Goal: Task Accomplishment & Management: Use online tool/utility

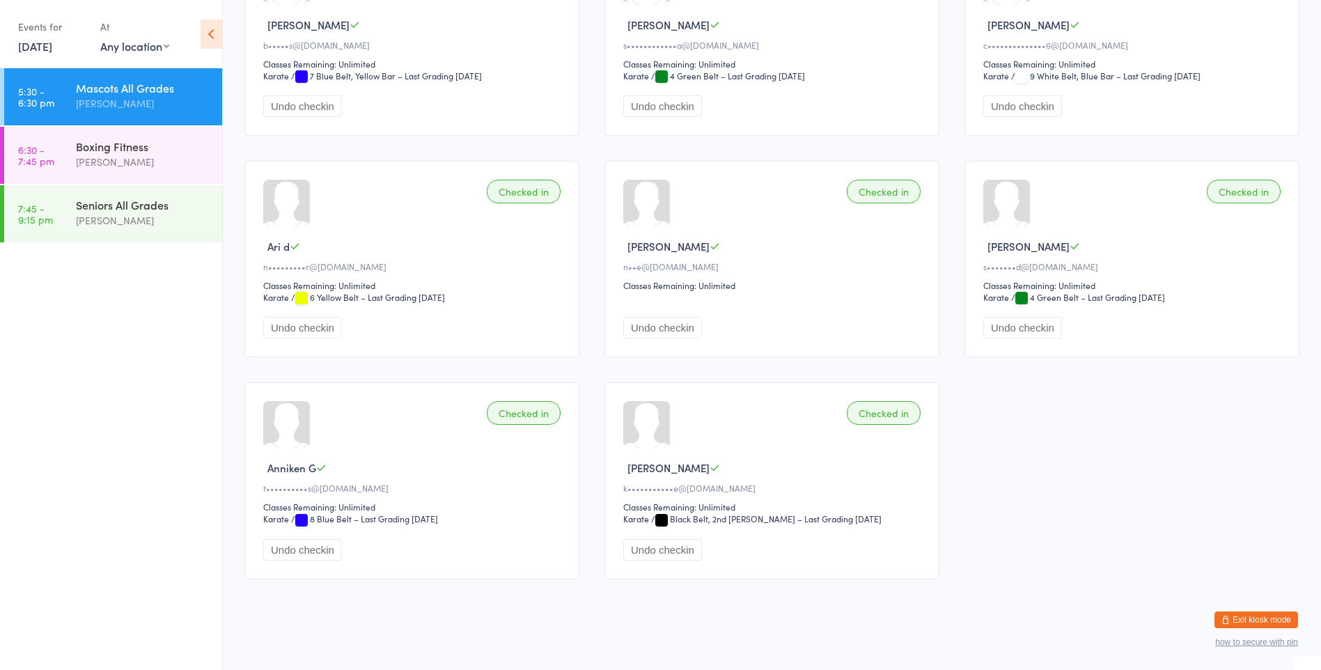
click at [804, 254] on div "Checked in [PERSON_NAME] R n••e@[DOMAIN_NAME] Classes Remaining: Unlimited Undo…" at bounding box center [771, 259] width 335 height 196
click at [83, 151] on div "Boxing Fitness" at bounding box center [143, 146] width 134 height 15
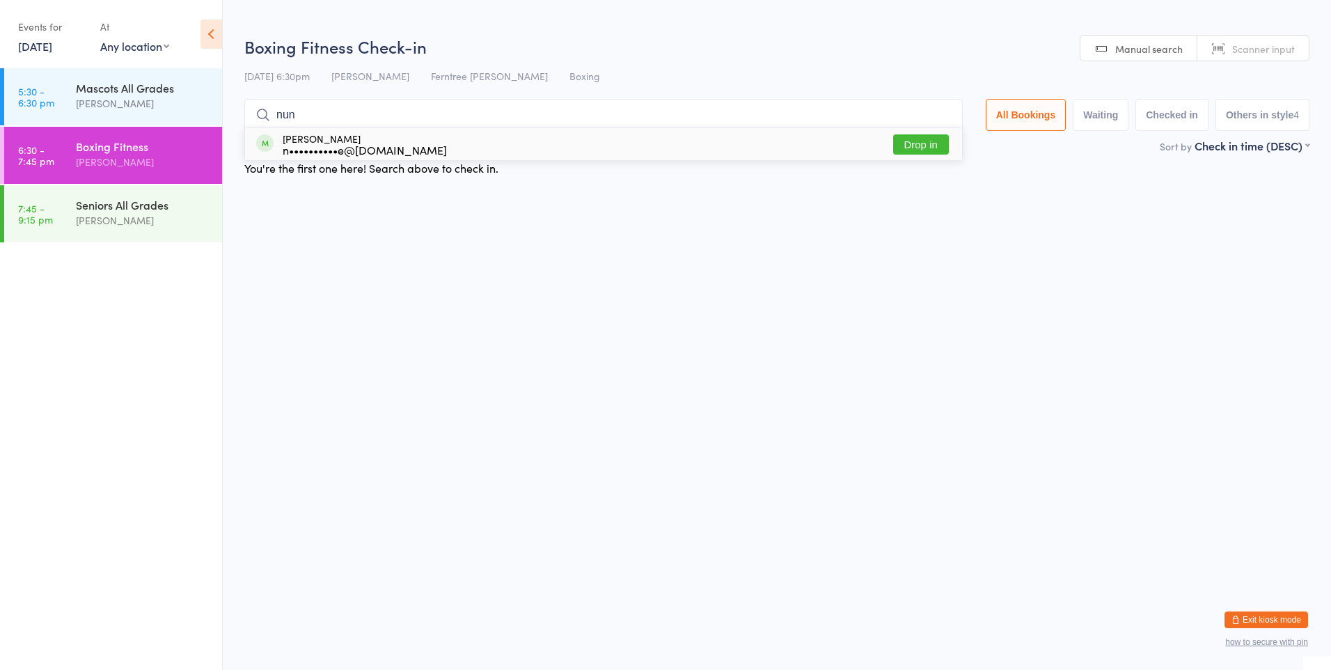
type input "nun"
click at [361, 140] on div "[PERSON_NAME] n••••••••••e@[DOMAIN_NAME]" at bounding box center [365, 144] width 164 height 22
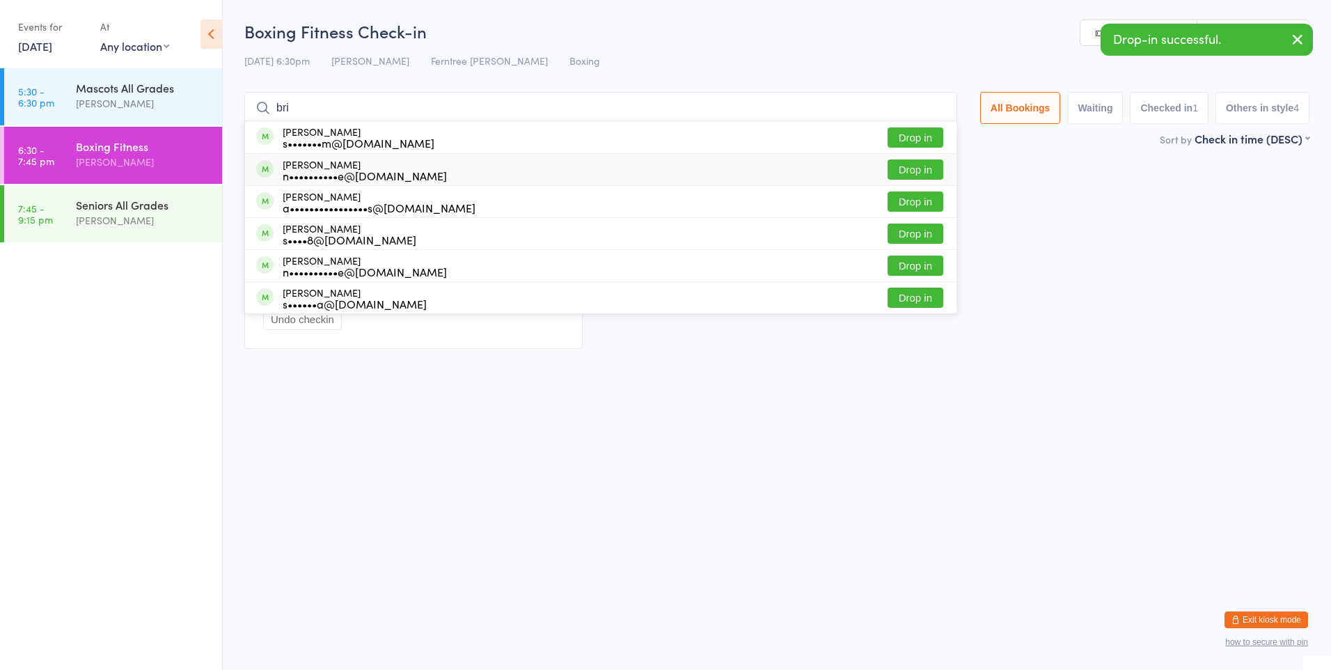
type input "bri"
click at [315, 171] on div "n••••••••••e@[DOMAIN_NAME]" at bounding box center [365, 175] width 164 height 11
type input "bri"
click at [359, 263] on div "[PERSON_NAME] n••••••••••e@[DOMAIN_NAME]" at bounding box center [365, 266] width 164 height 22
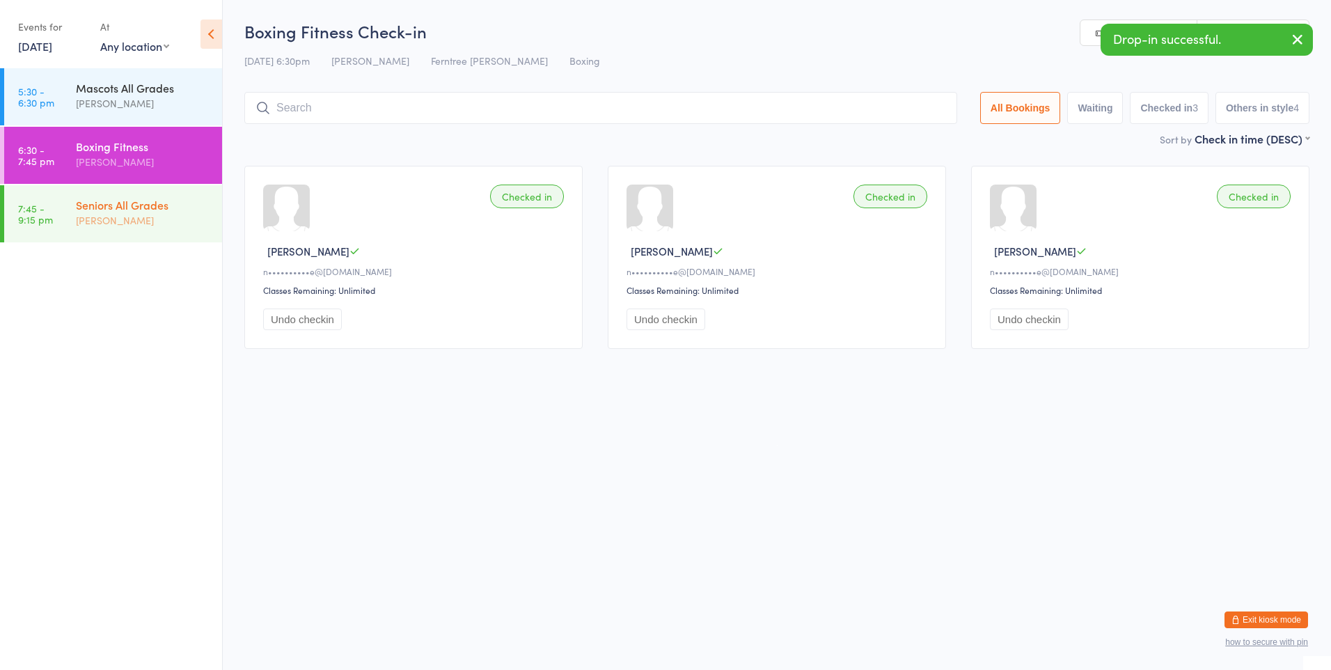
click at [119, 227] on div "[PERSON_NAME]" at bounding box center [143, 220] width 134 height 16
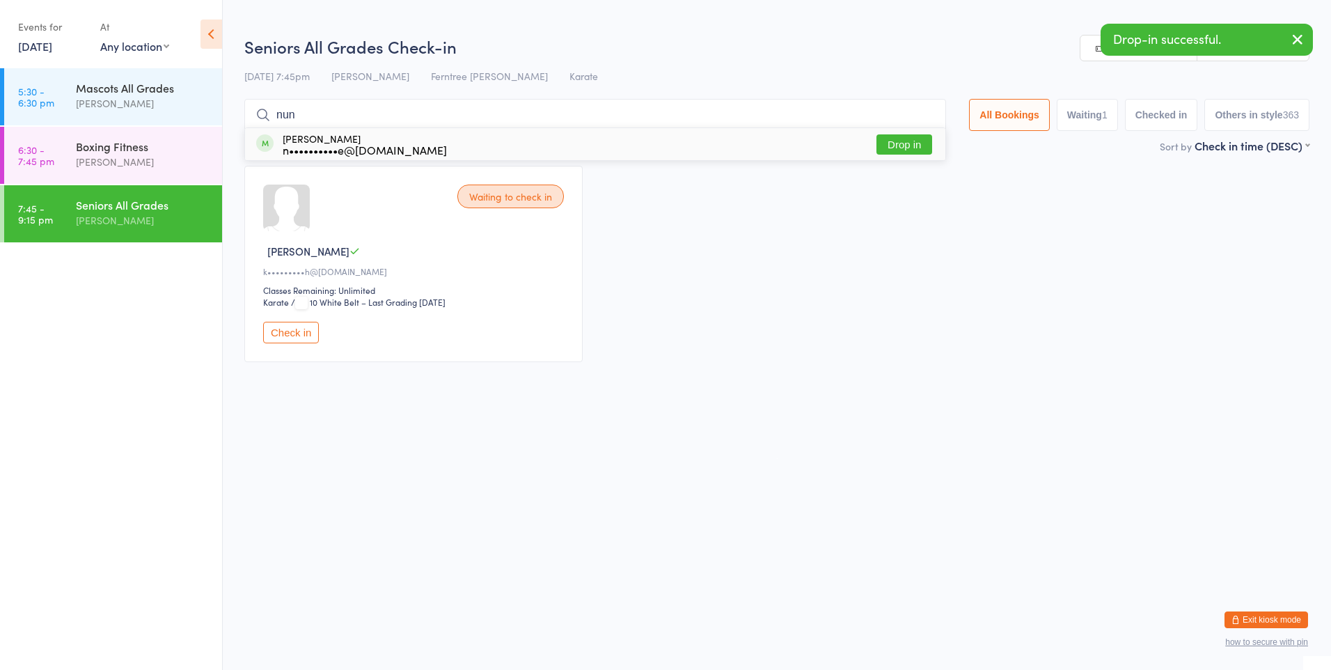
type input "nun"
click at [274, 134] on div "[PERSON_NAME] n••••••••••e@[DOMAIN_NAME]" at bounding box center [351, 144] width 191 height 22
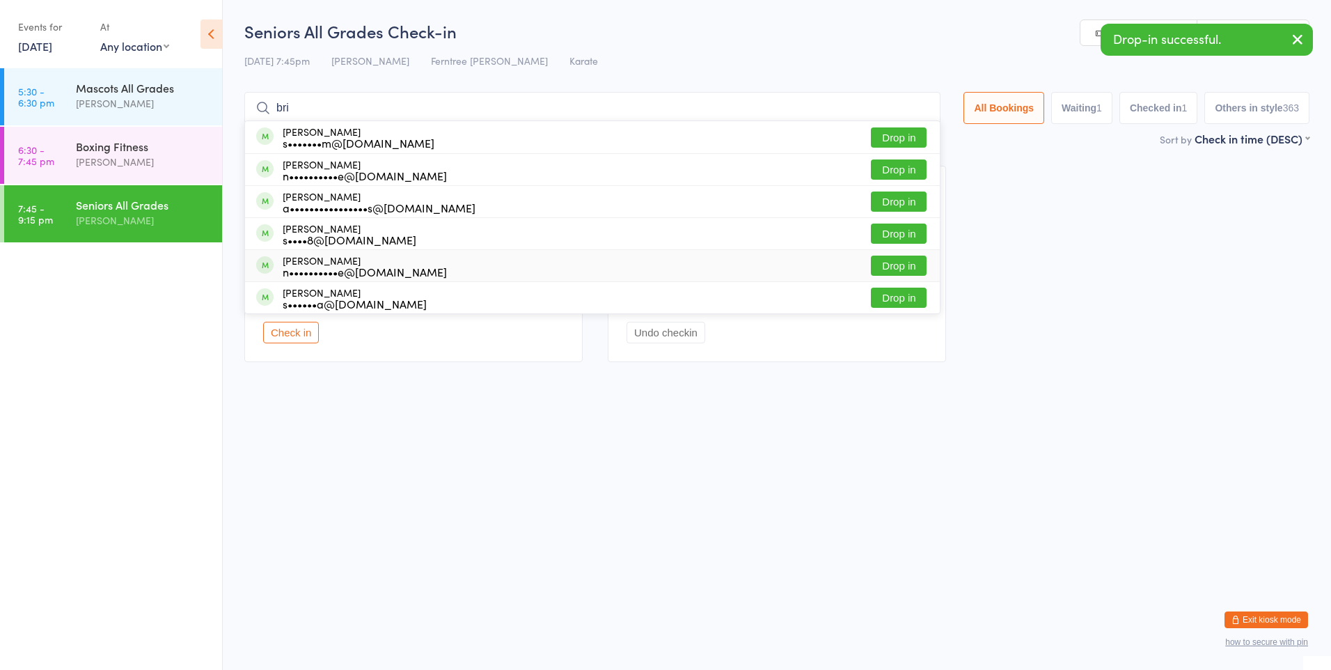
type input "bri"
click at [300, 263] on div "[PERSON_NAME] n••••••••••e@[DOMAIN_NAME]" at bounding box center [365, 266] width 164 height 22
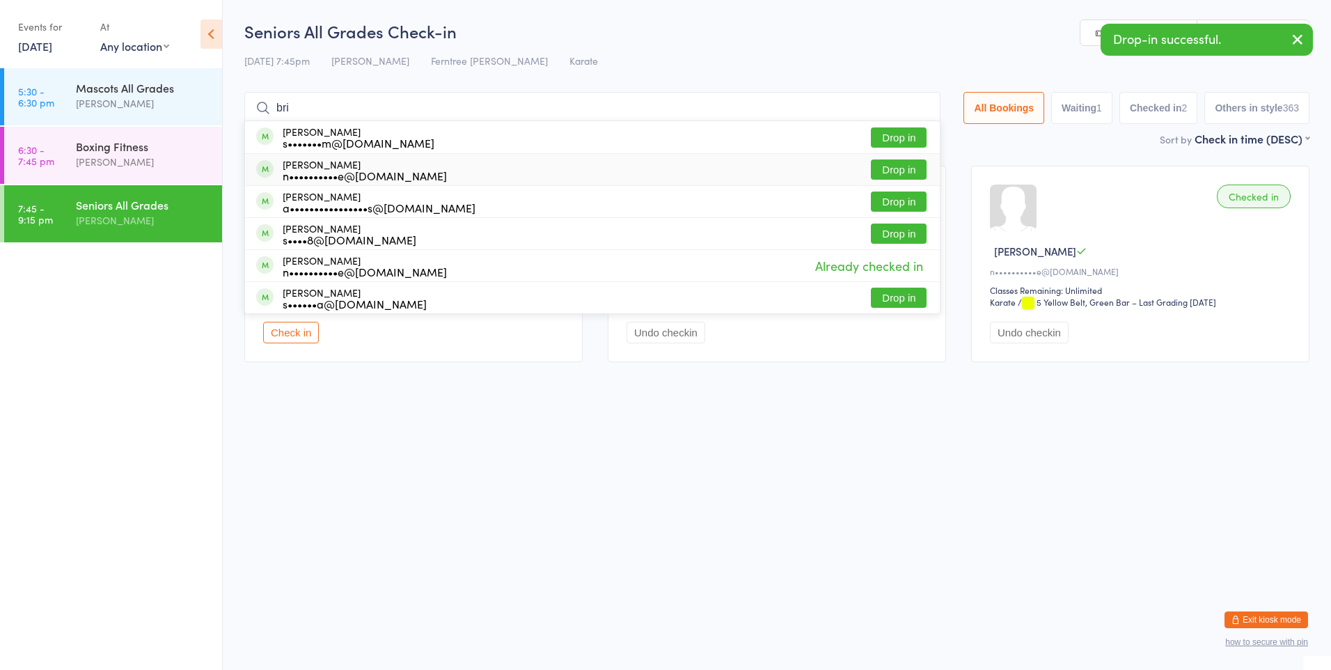
type input "bri"
click at [355, 166] on div "[PERSON_NAME] n••••••••••e@[DOMAIN_NAME]" at bounding box center [365, 170] width 164 height 22
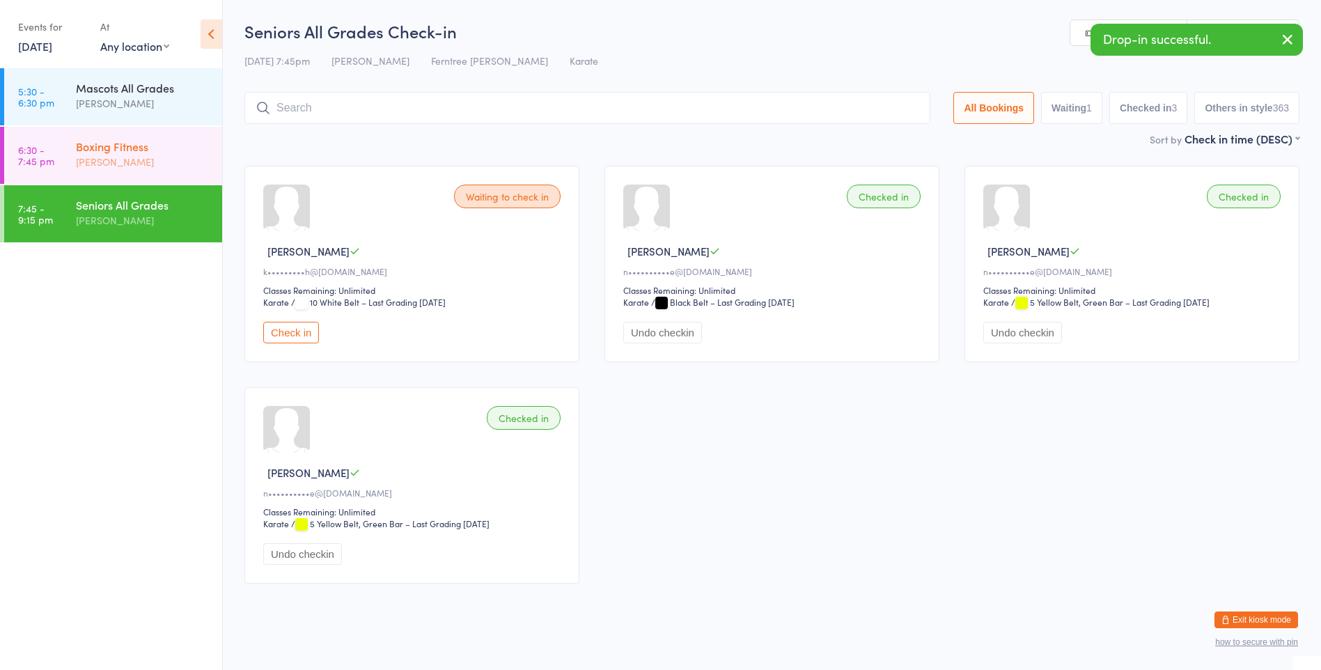
click at [162, 164] on div "[PERSON_NAME]" at bounding box center [143, 162] width 134 height 16
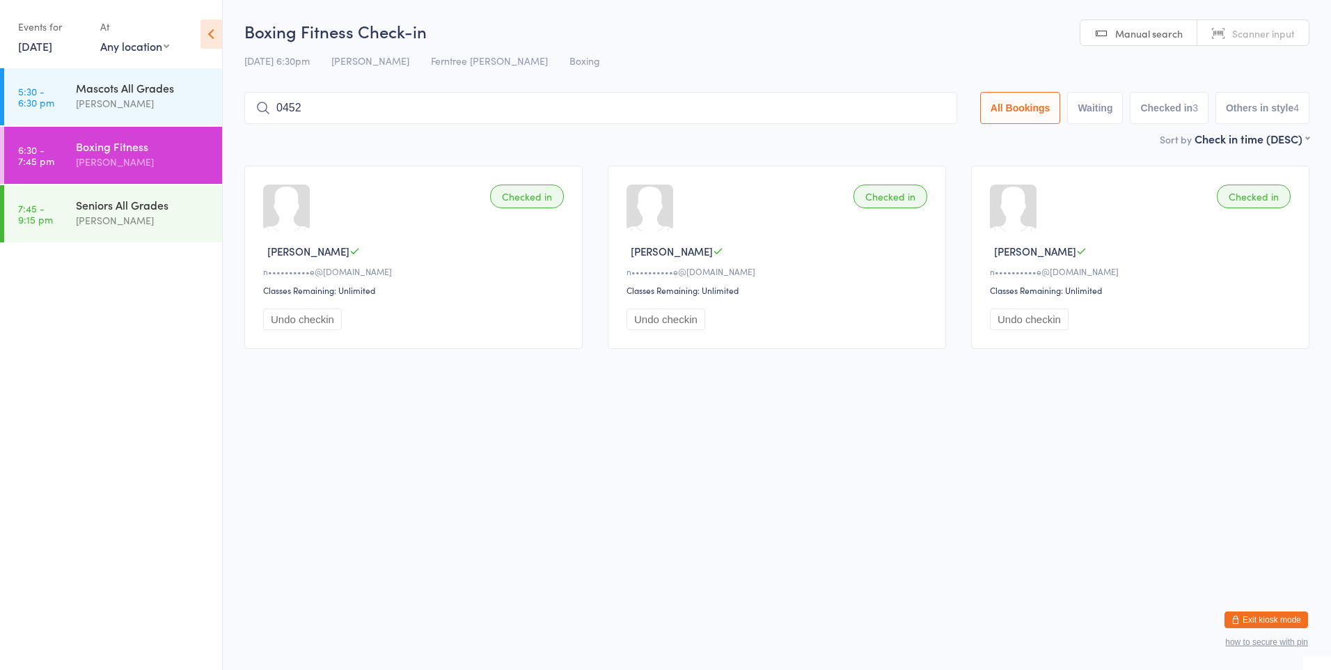
type input "0452"
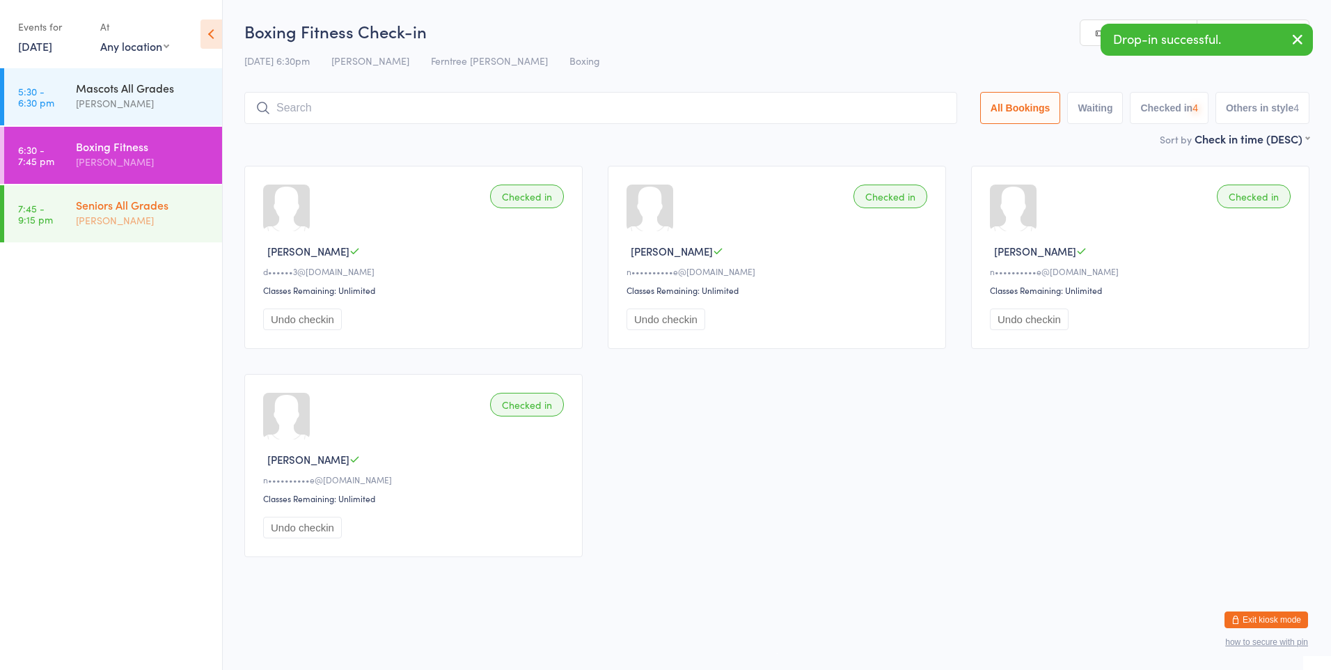
click at [192, 207] on div "Seniors All Grades" at bounding box center [143, 204] width 134 height 15
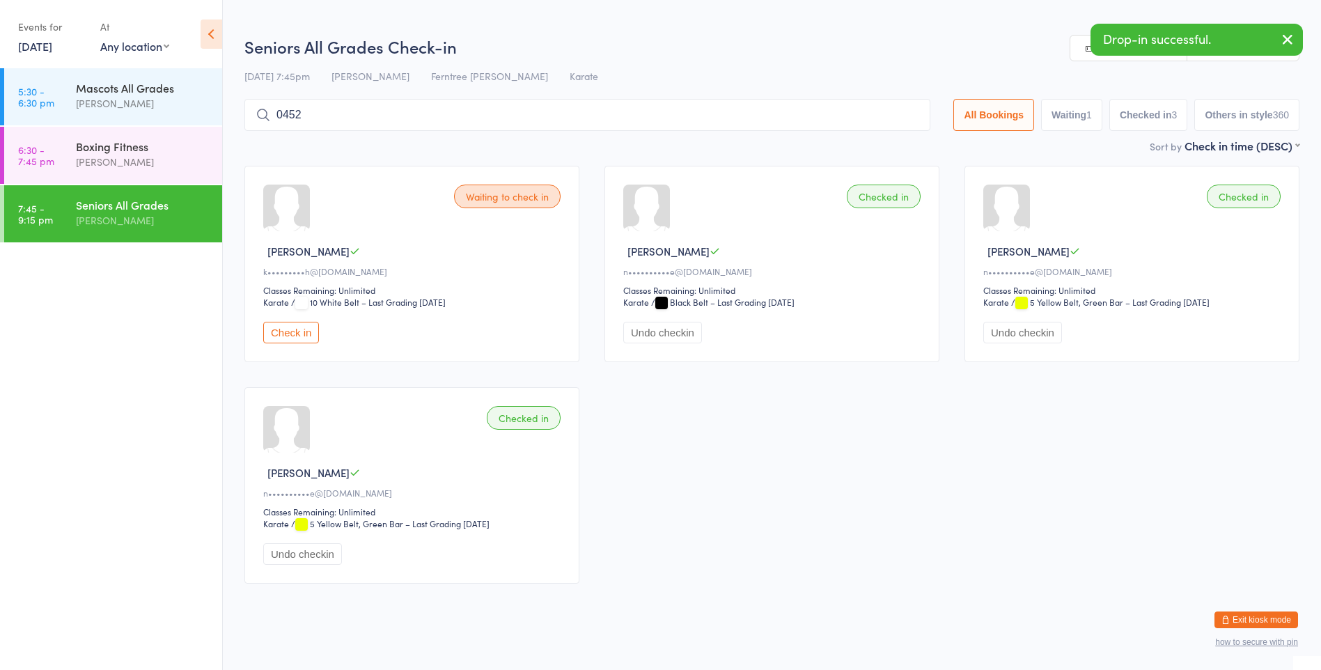
type input "0452"
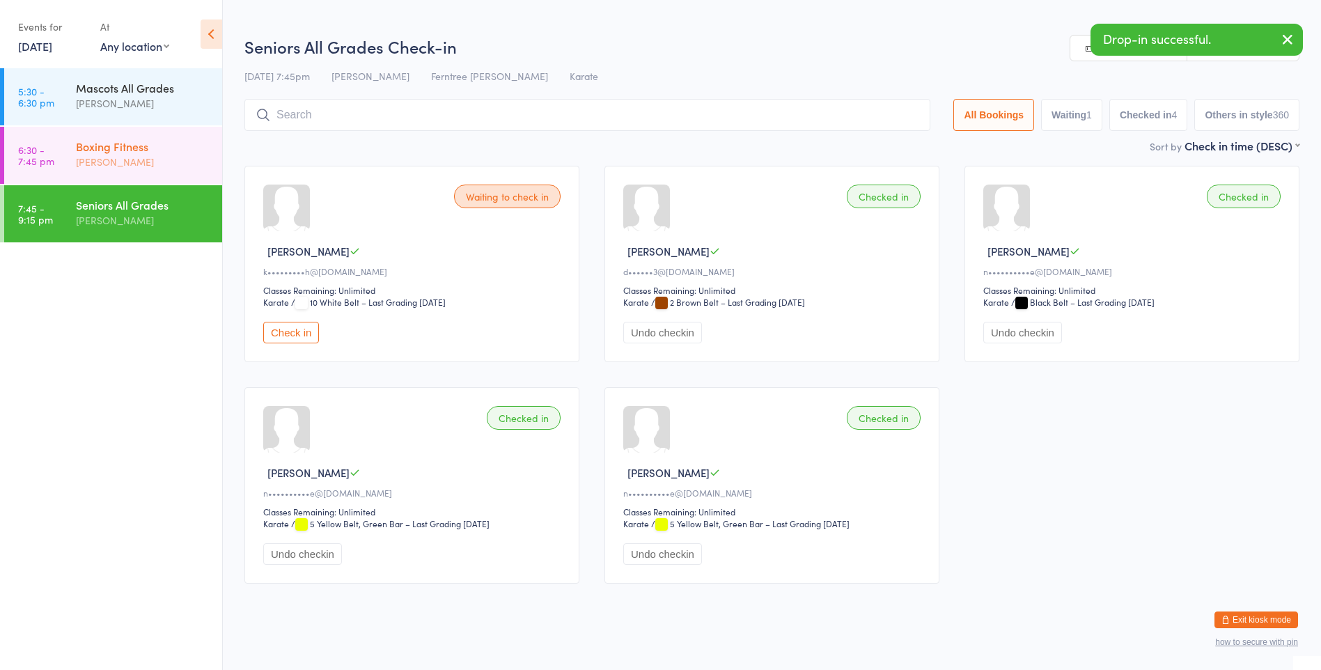
click at [186, 155] on div "[PERSON_NAME]" at bounding box center [143, 162] width 134 height 16
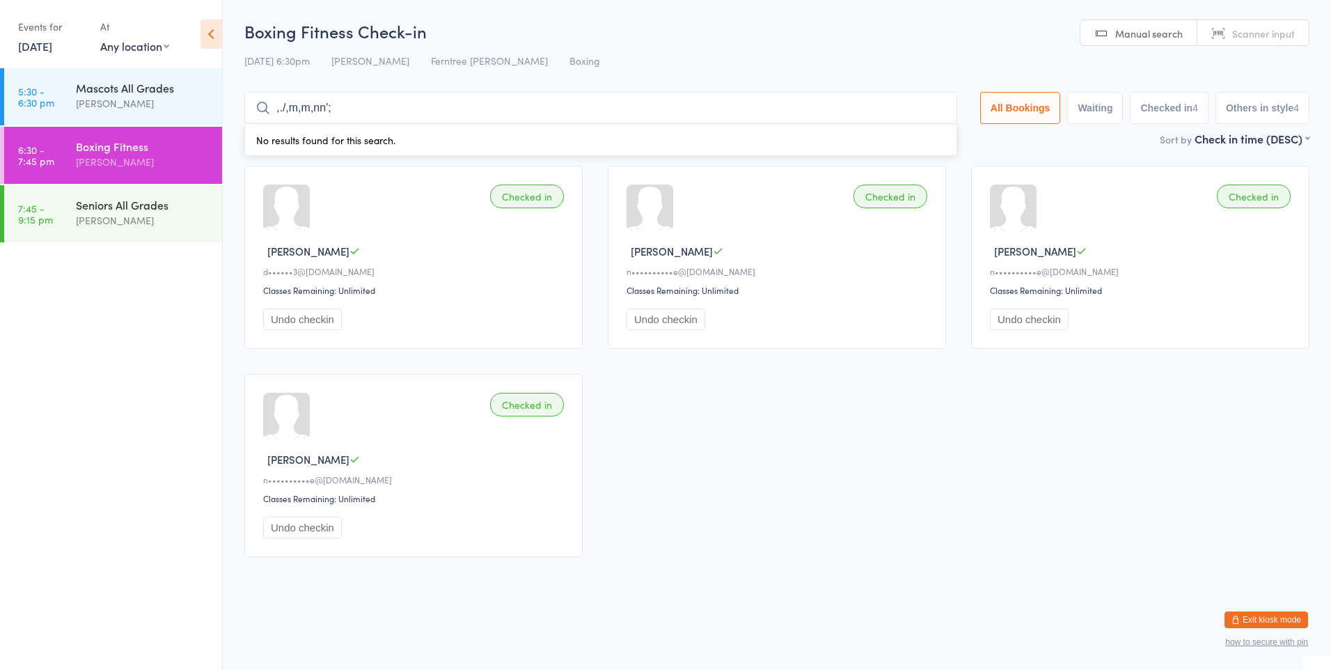
drag, startPoint x: 370, startPoint y: 117, endPoint x: 353, endPoint y: 107, distance: 19.7
click at [354, 107] on input ",./,m,m,nn';" at bounding box center [600, 108] width 713 height 32
drag, startPoint x: 353, startPoint y: 107, endPoint x: 188, endPoint y: 125, distance: 166.0
click at [188, 125] on body "You have now entered Kiosk Mode. Members will be able to check themselves in us…" at bounding box center [665, 294] width 1331 height 550
type input "a"
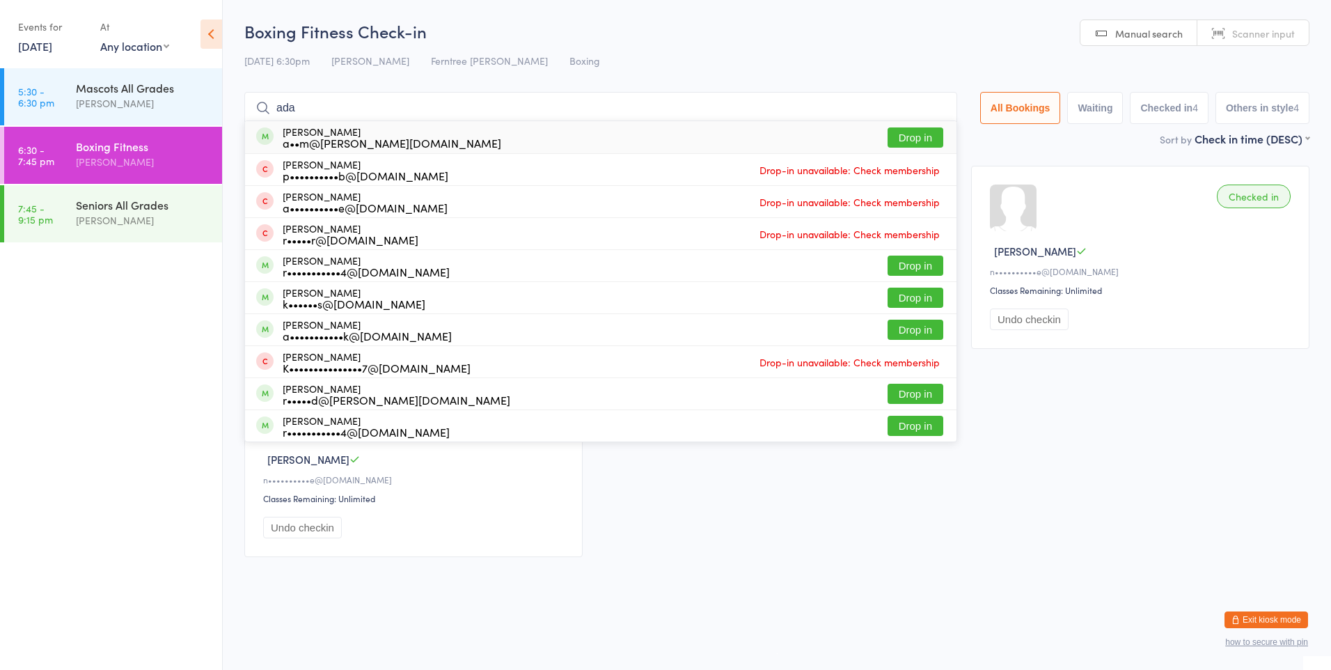
type input "ada"
click at [895, 132] on button "Drop in" at bounding box center [916, 137] width 56 height 20
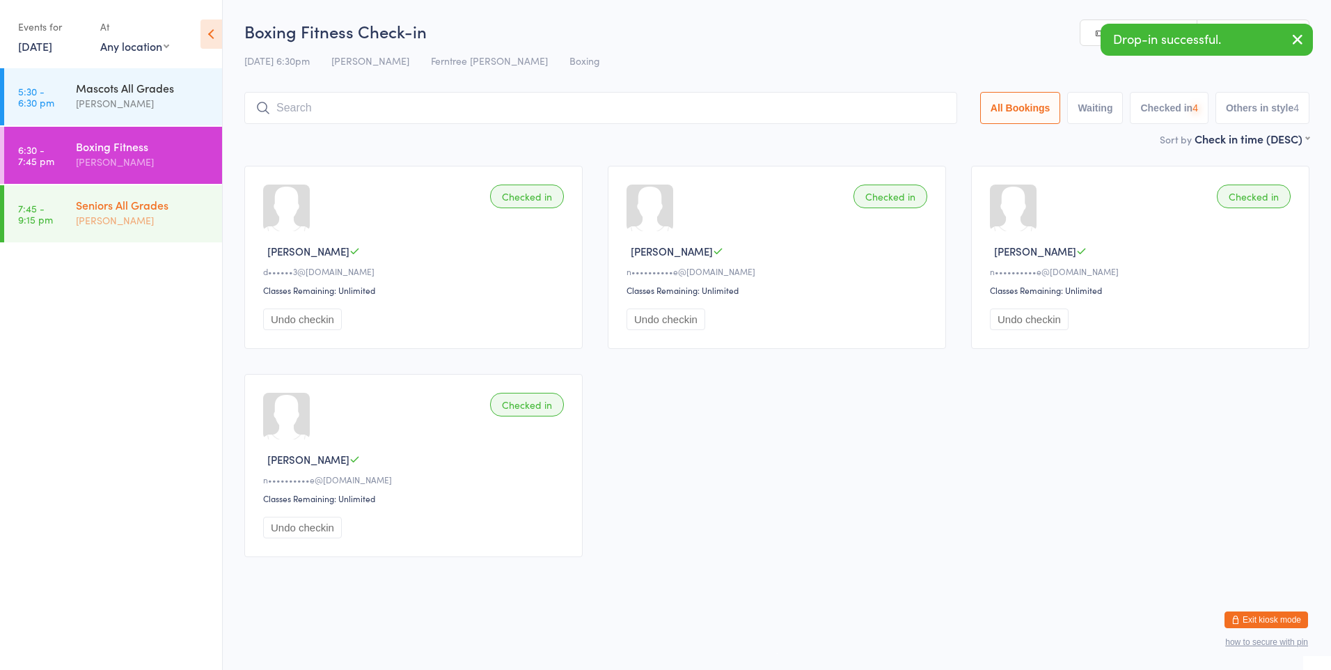
click at [170, 228] on div "[PERSON_NAME]" at bounding box center [143, 220] width 134 height 16
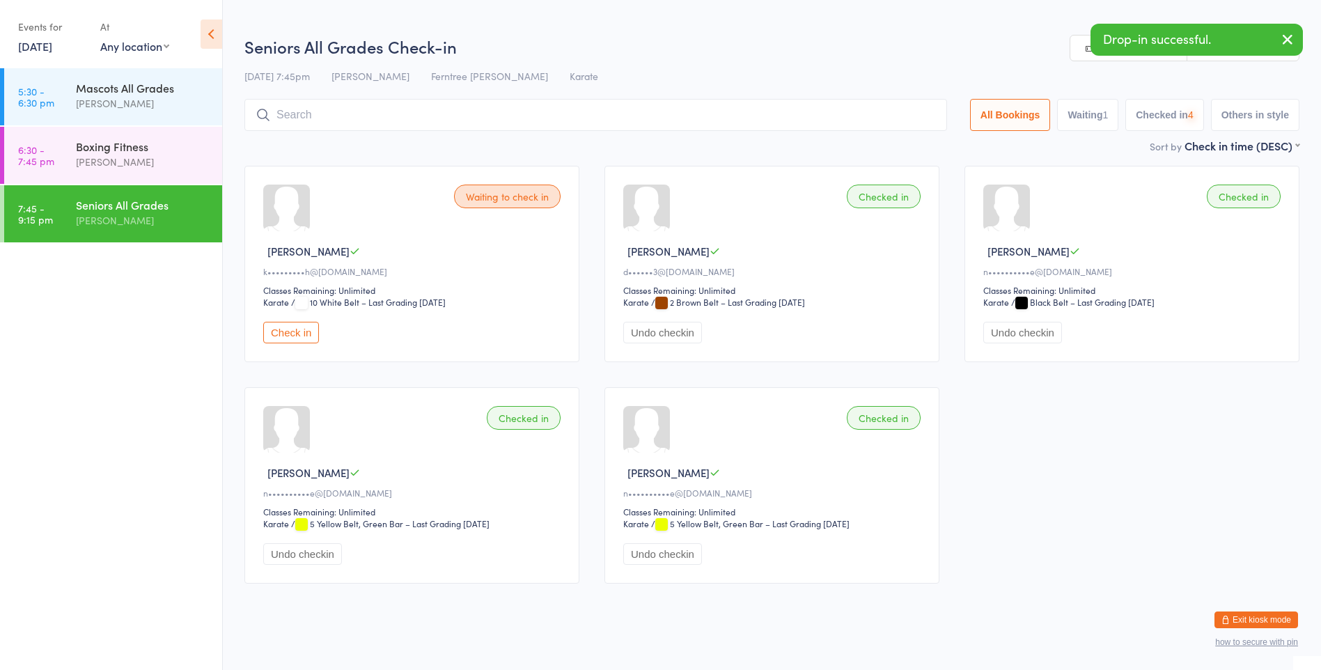
click at [350, 109] on input "search" at bounding box center [595, 115] width 702 height 32
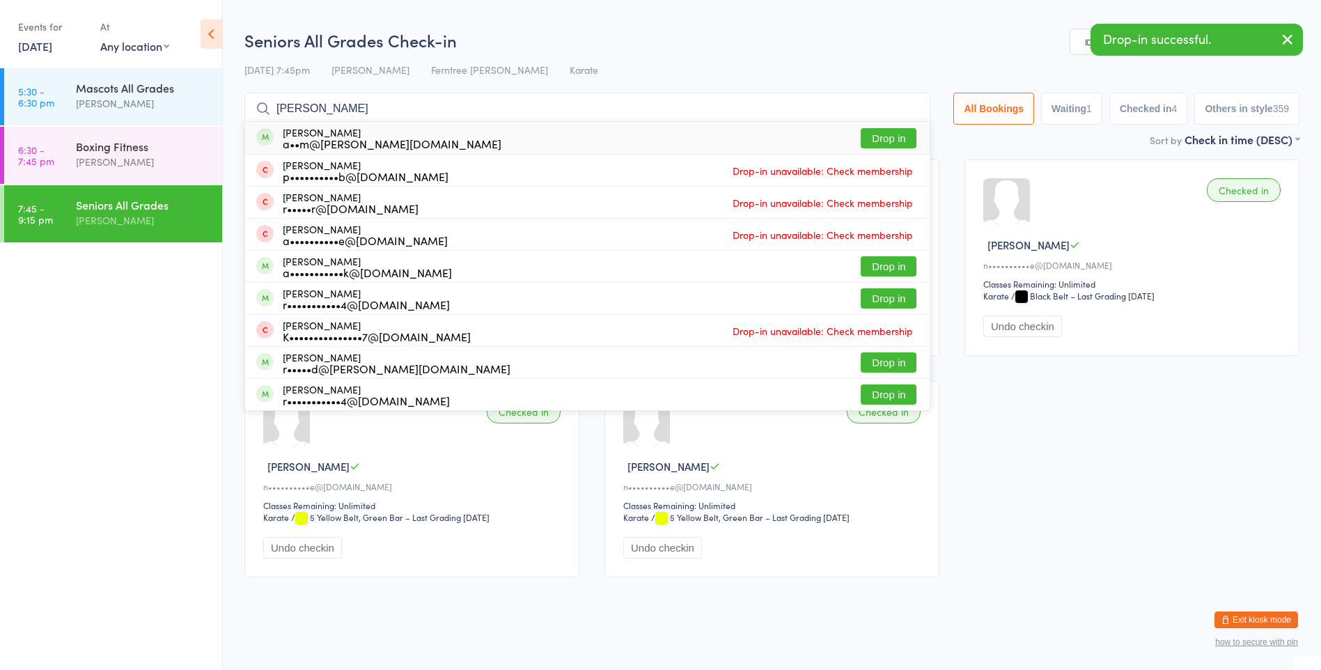
type input "[PERSON_NAME]"
click at [881, 141] on button "Drop in" at bounding box center [889, 138] width 56 height 20
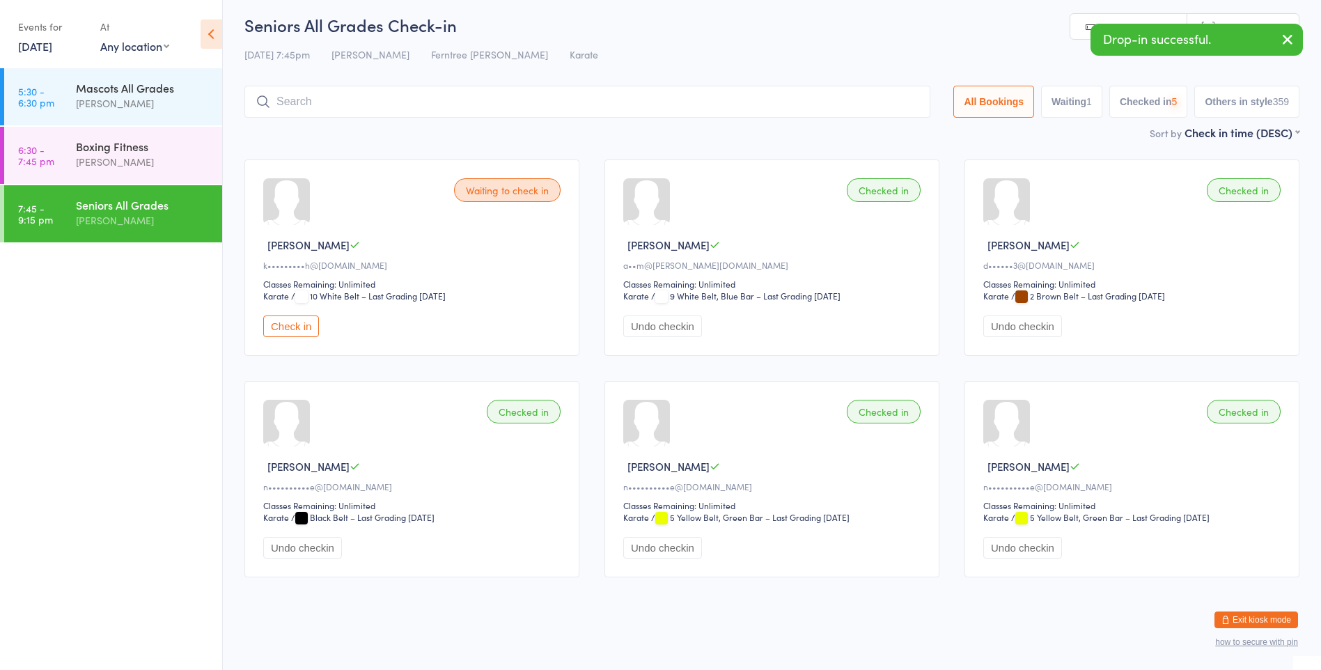
scroll to position [0, 0]
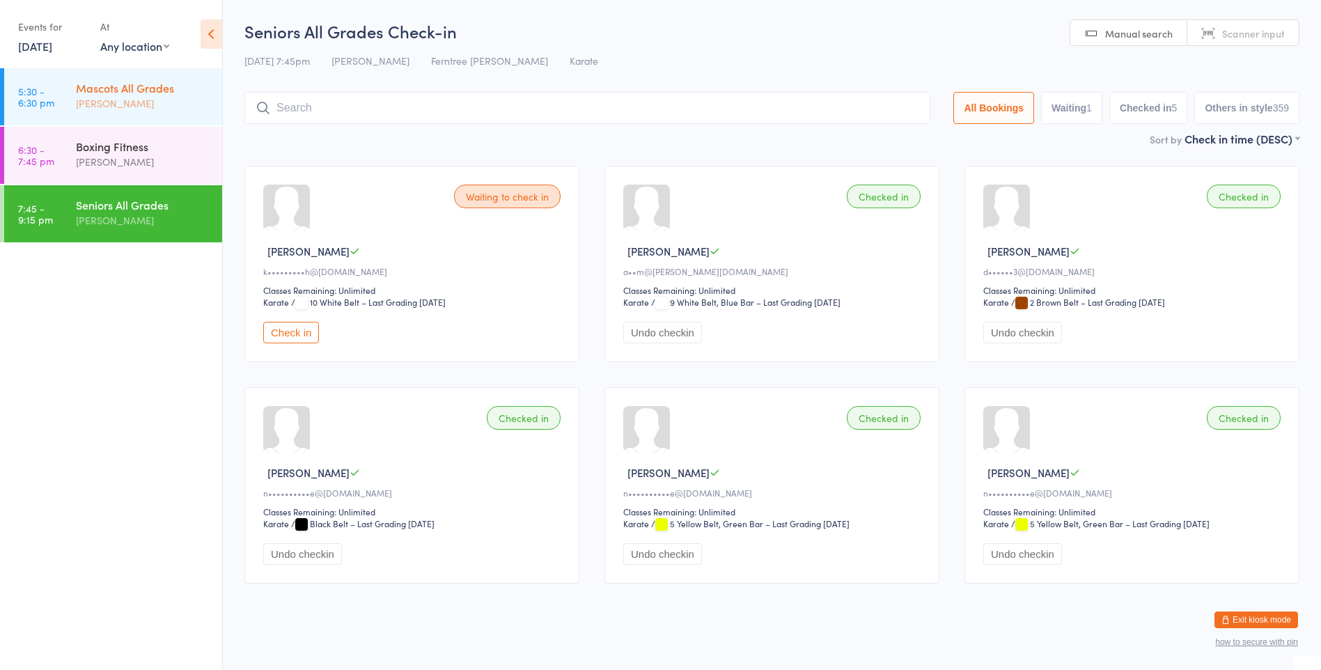
click at [133, 81] on div "Mascots All Grades" at bounding box center [143, 87] width 134 height 15
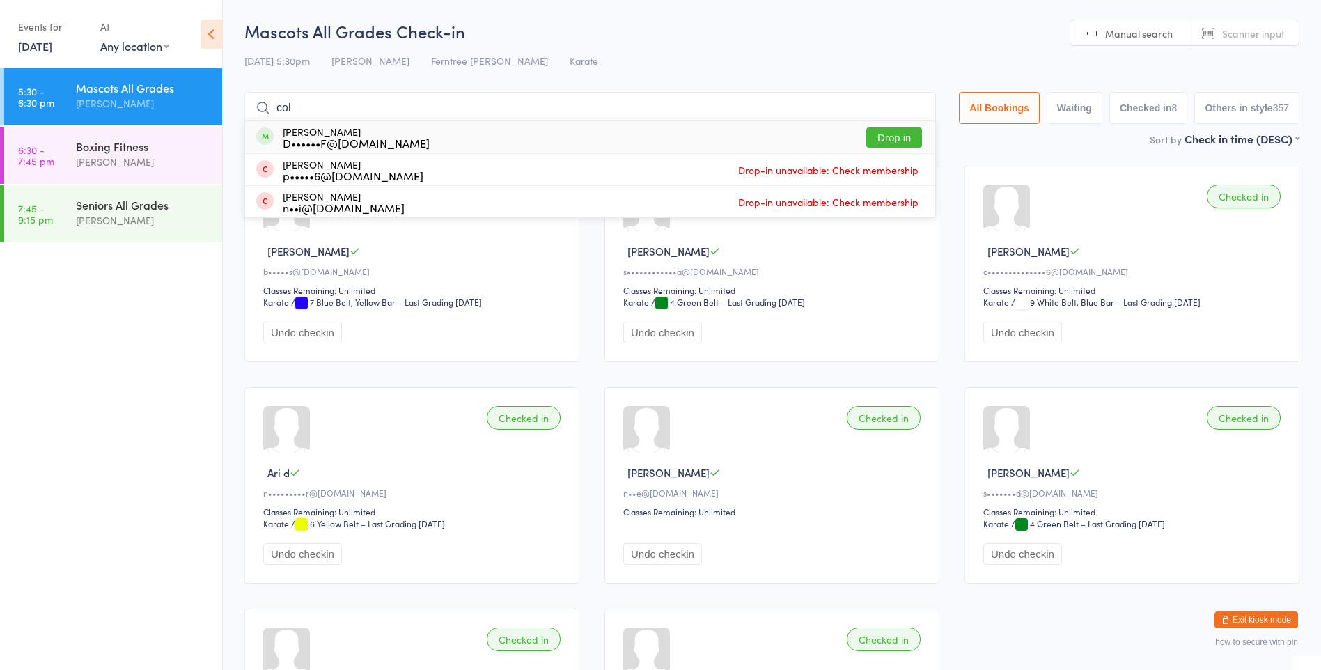
type input "col"
click at [328, 134] on div "[PERSON_NAME] D••••••F@[DOMAIN_NAME]" at bounding box center [356, 137] width 147 height 22
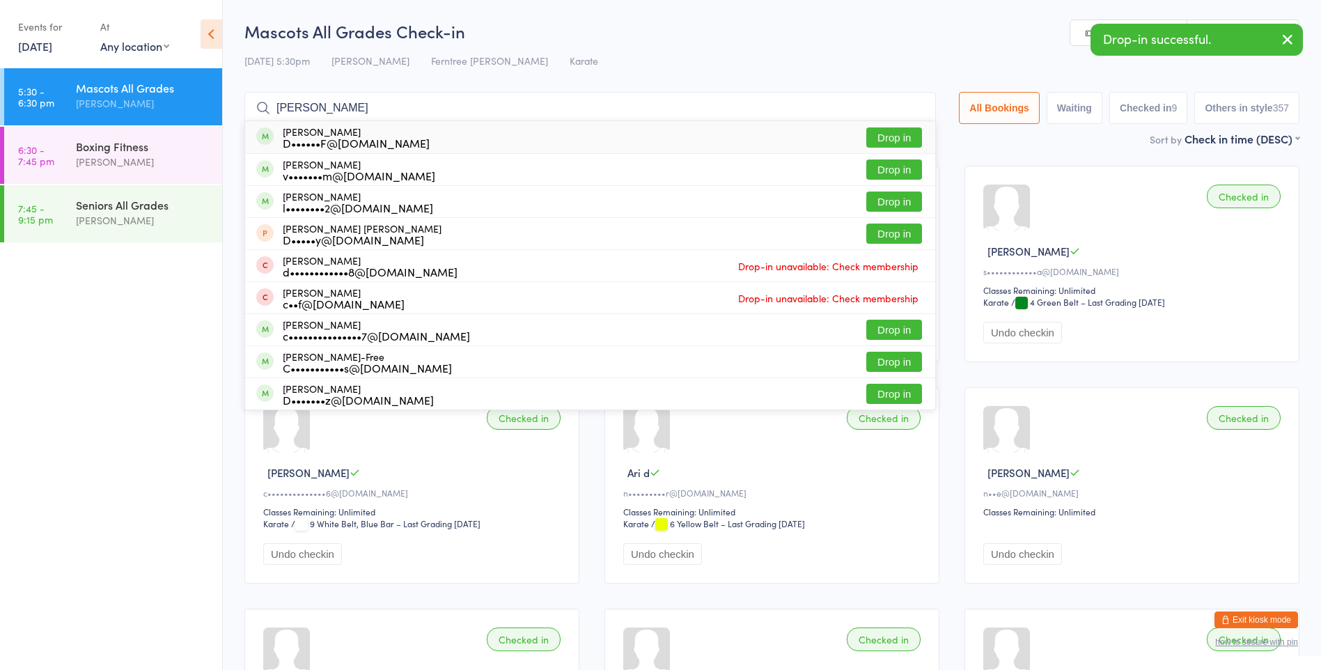
type input "[PERSON_NAME]"
click at [330, 129] on div "[PERSON_NAME] D••••••F@[DOMAIN_NAME]" at bounding box center [356, 137] width 147 height 22
